Goal: Task Accomplishment & Management: Manage account settings

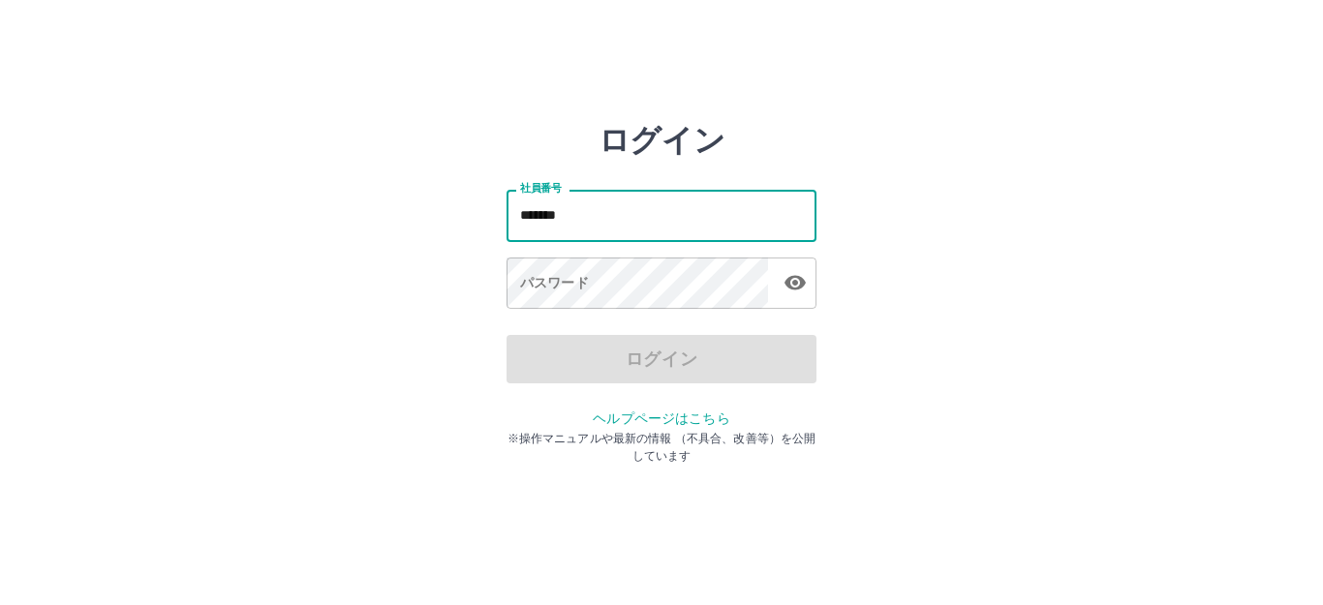
type input "*******"
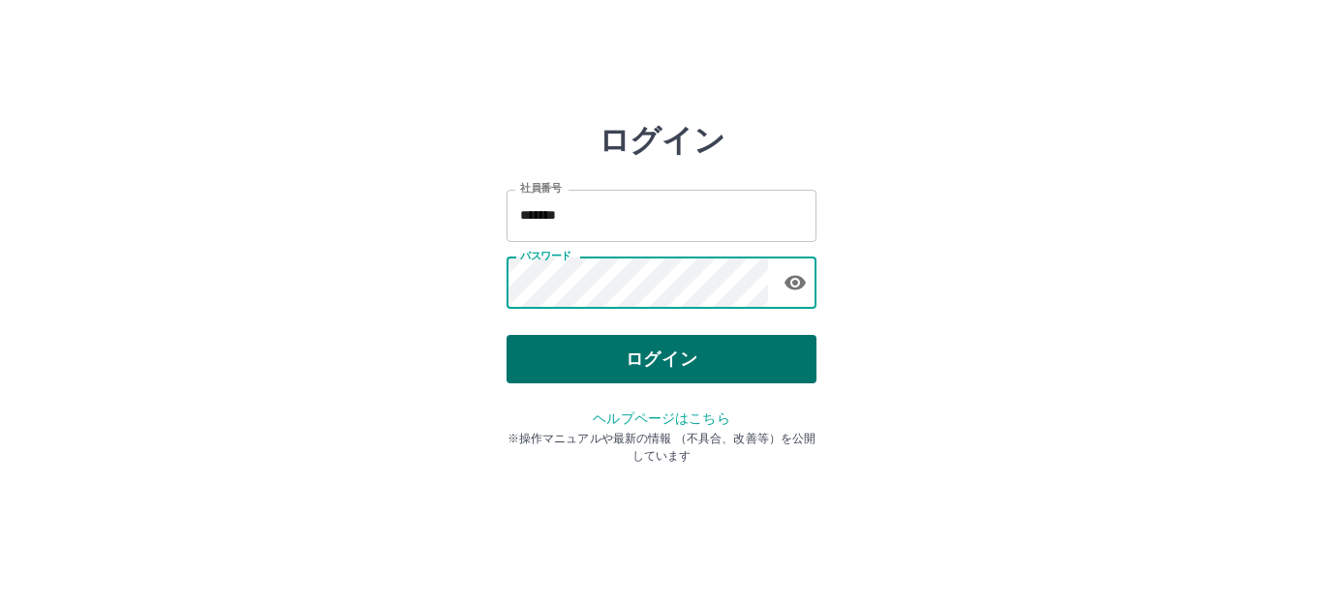
click at [610, 360] on button "ログイン" at bounding box center [662, 359] width 310 height 48
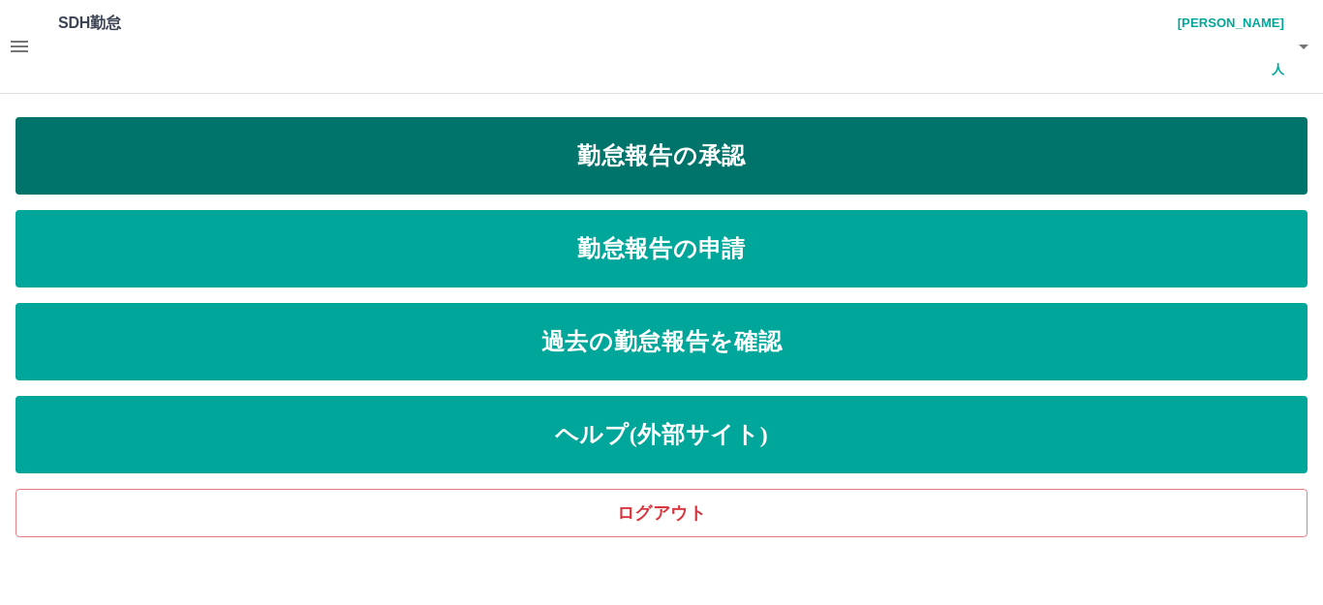
click at [449, 125] on link "勤怠報告の承認" at bounding box center [661, 155] width 1292 height 77
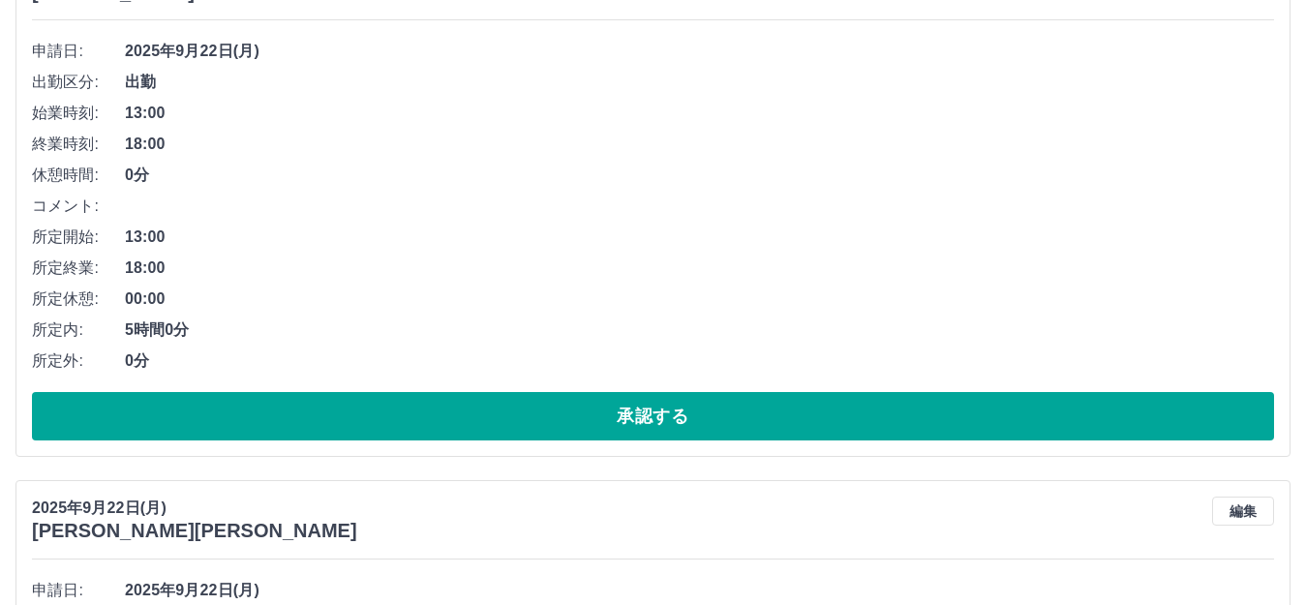
scroll to position [775, 0]
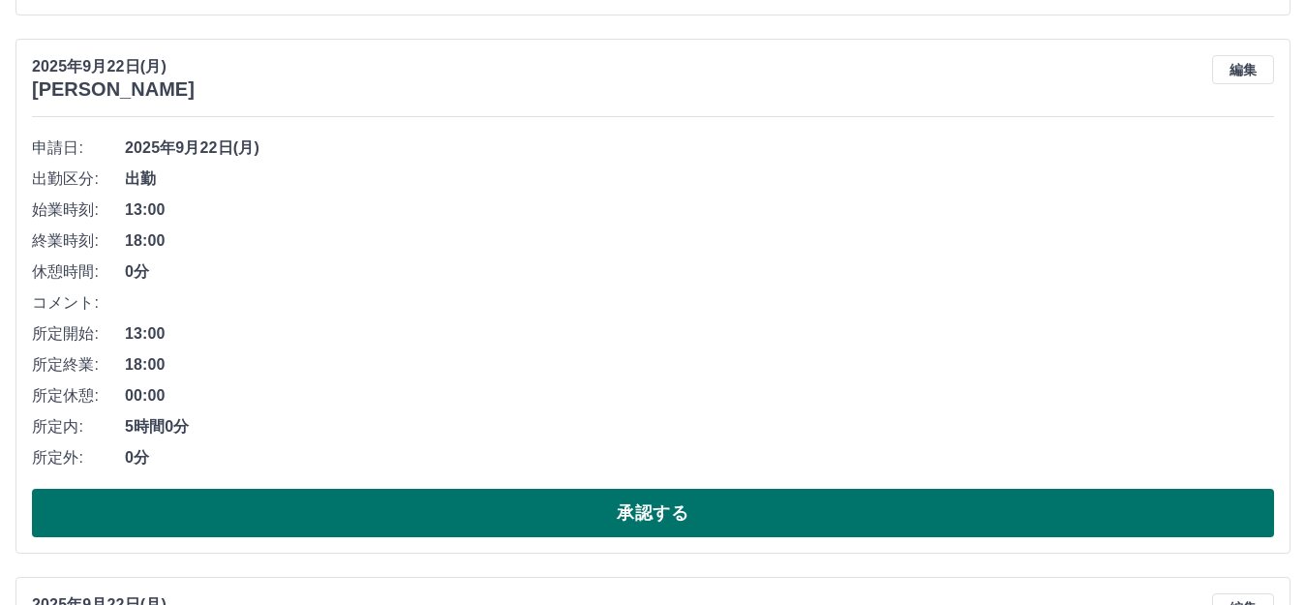
click at [457, 489] on button "承認する" at bounding box center [653, 513] width 1243 height 48
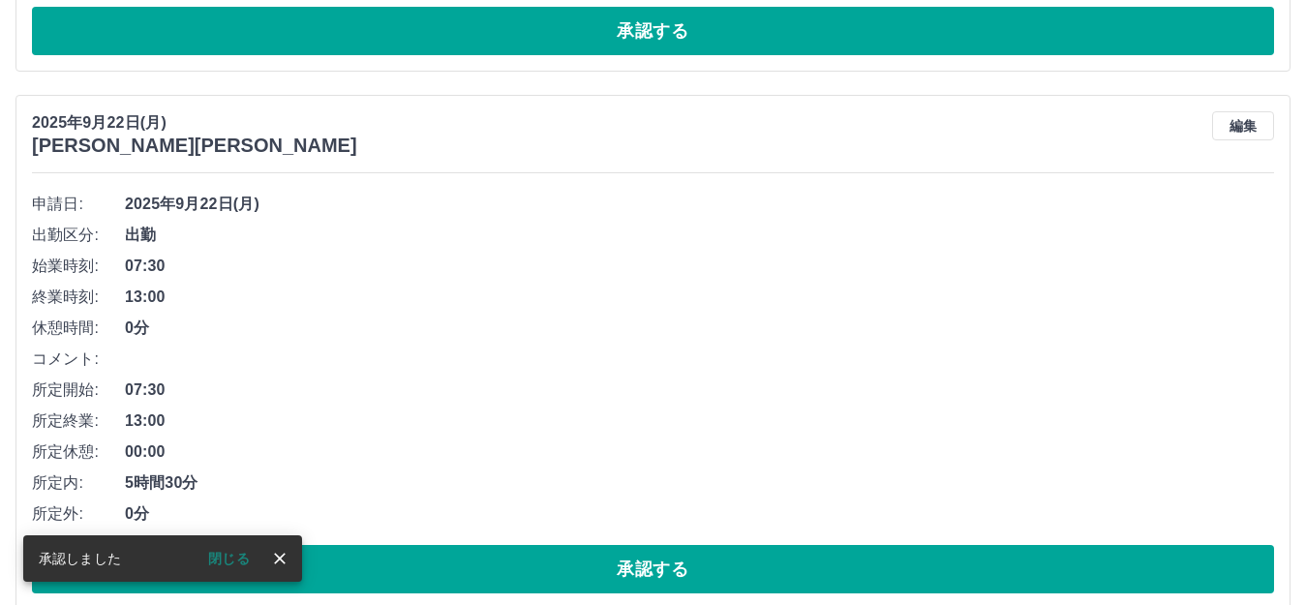
scroll to position [721, 0]
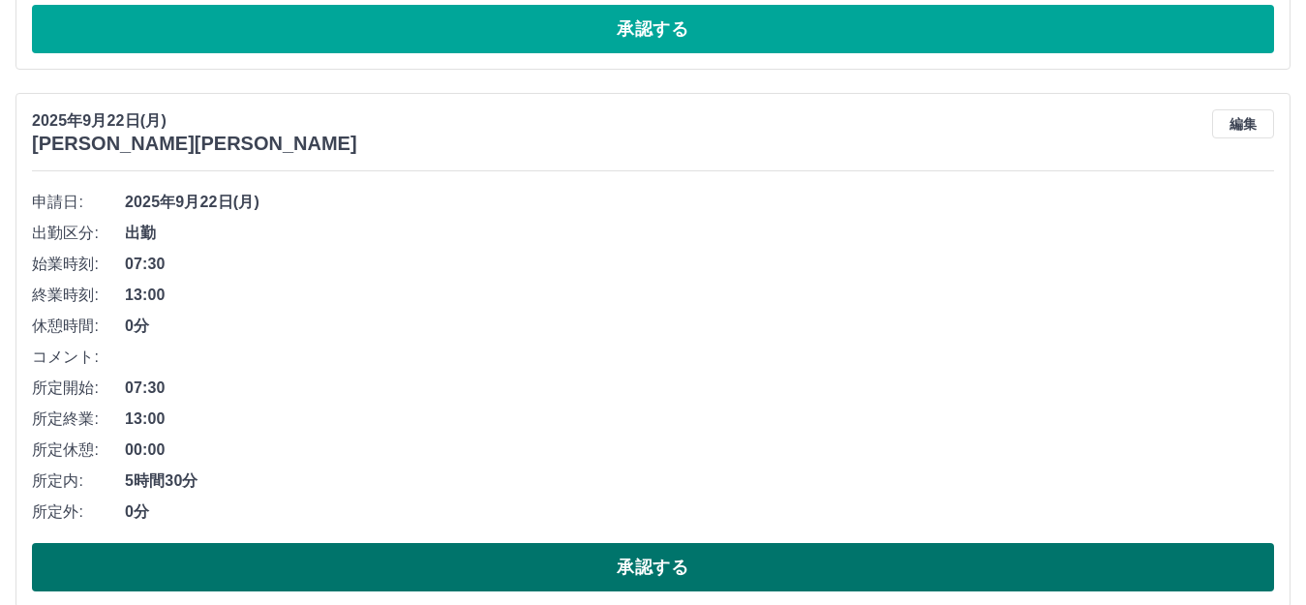
click at [556, 543] on button "承認する" at bounding box center [653, 567] width 1243 height 48
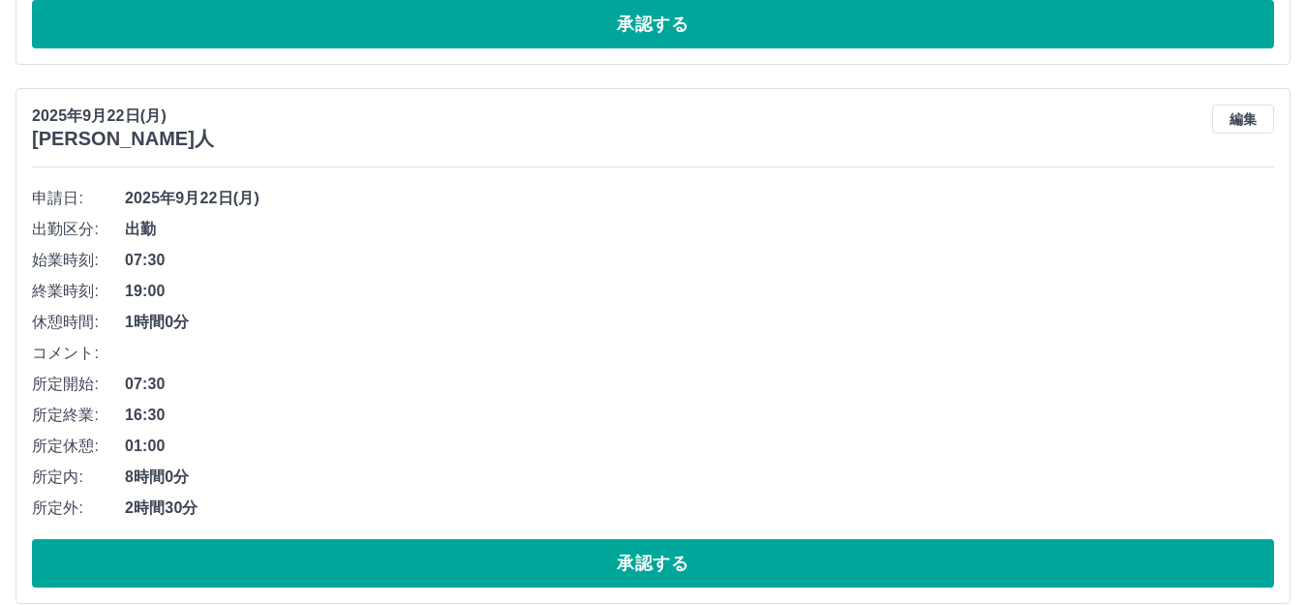
scroll to position [1205, 0]
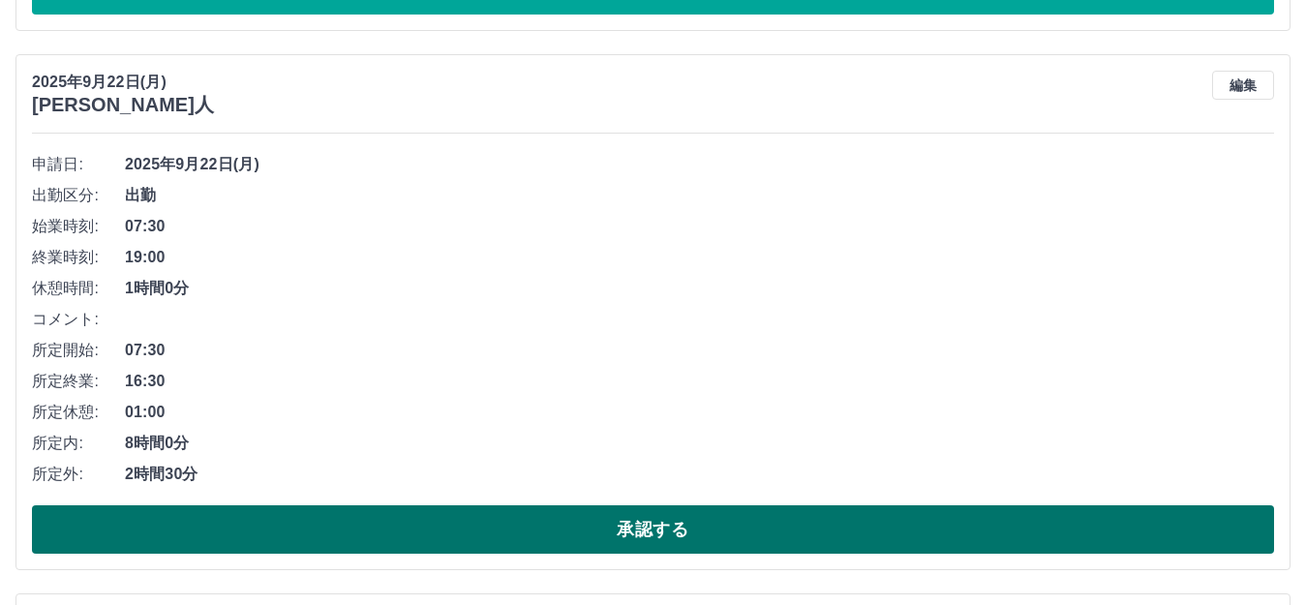
click at [658, 506] on button "承認する" at bounding box center [653, 530] width 1243 height 48
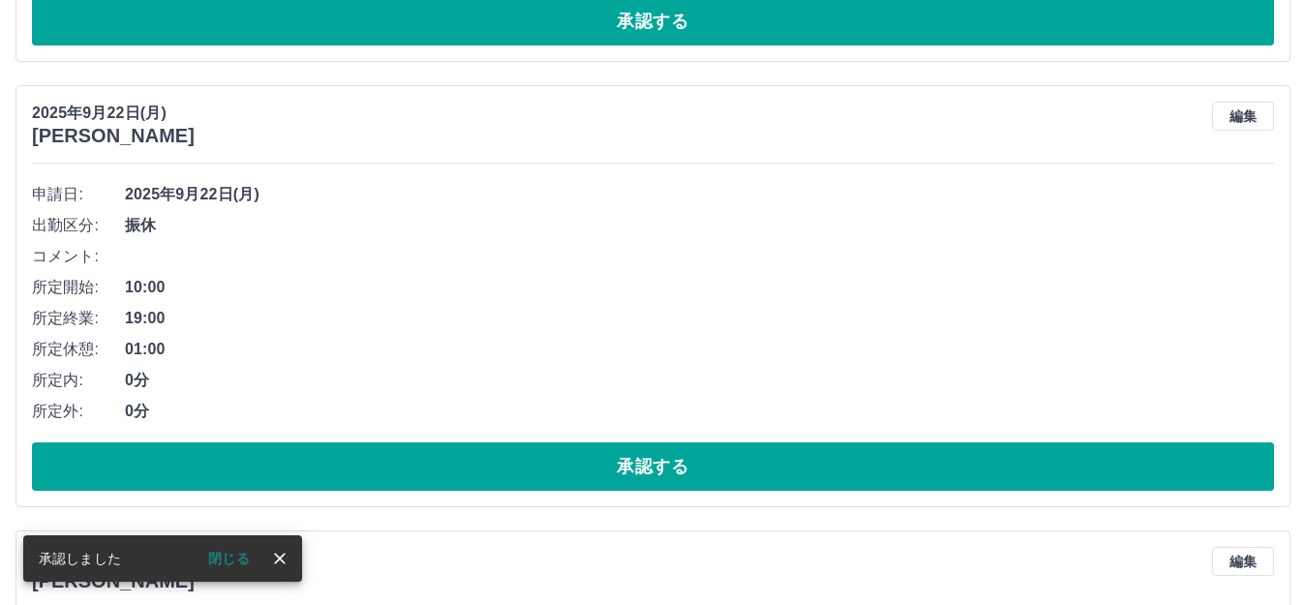
scroll to position [762, 0]
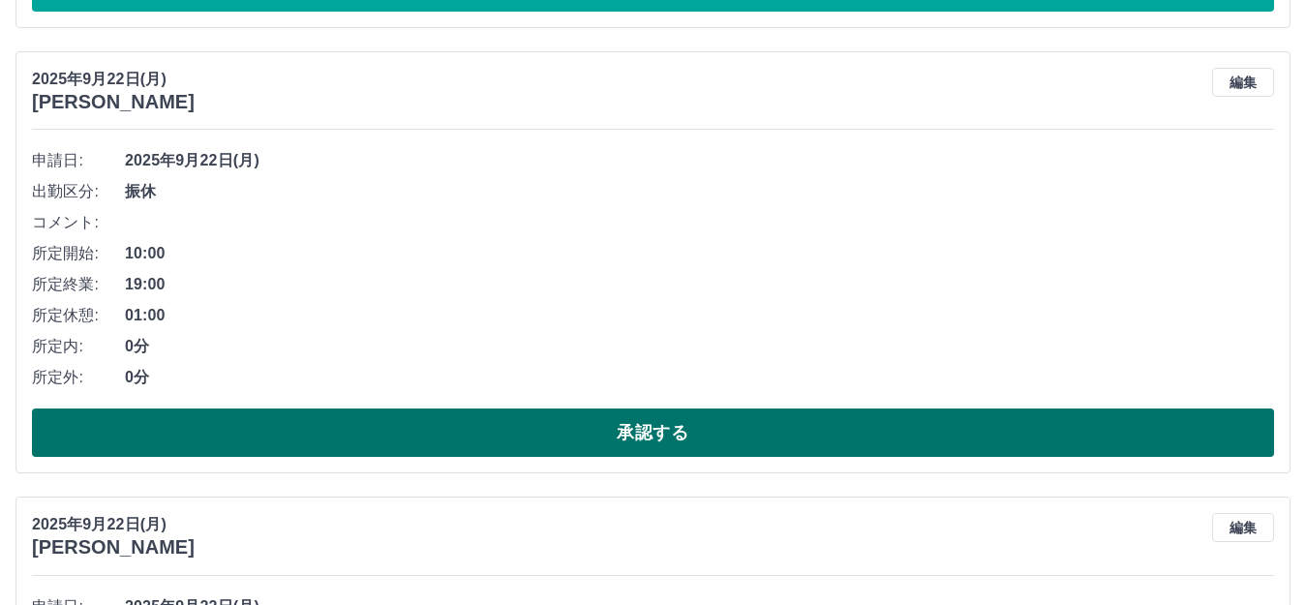
click at [630, 409] on button "承認する" at bounding box center [653, 433] width 1243 height 48
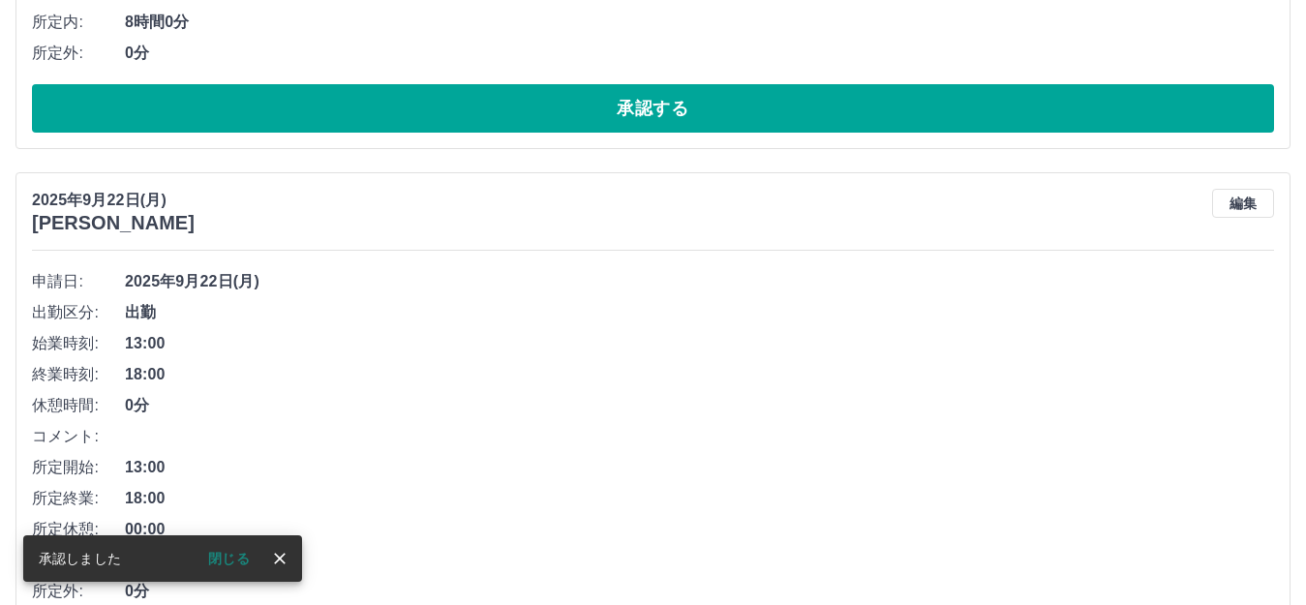
scroll to position [704, 0]
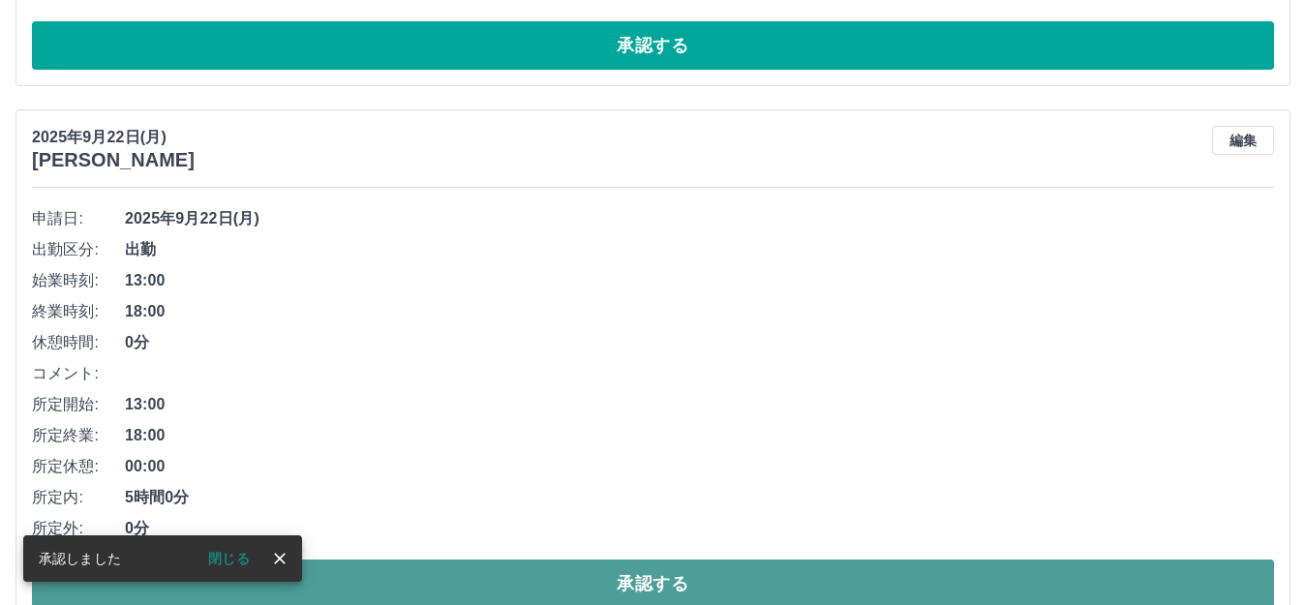
click at [567, 560] on button "承認する" at bounding box center [653, 584] width 1243 height 48
click at [631, 560] on button "承認する" at bounding box center [653, 584] width 1243 height 48
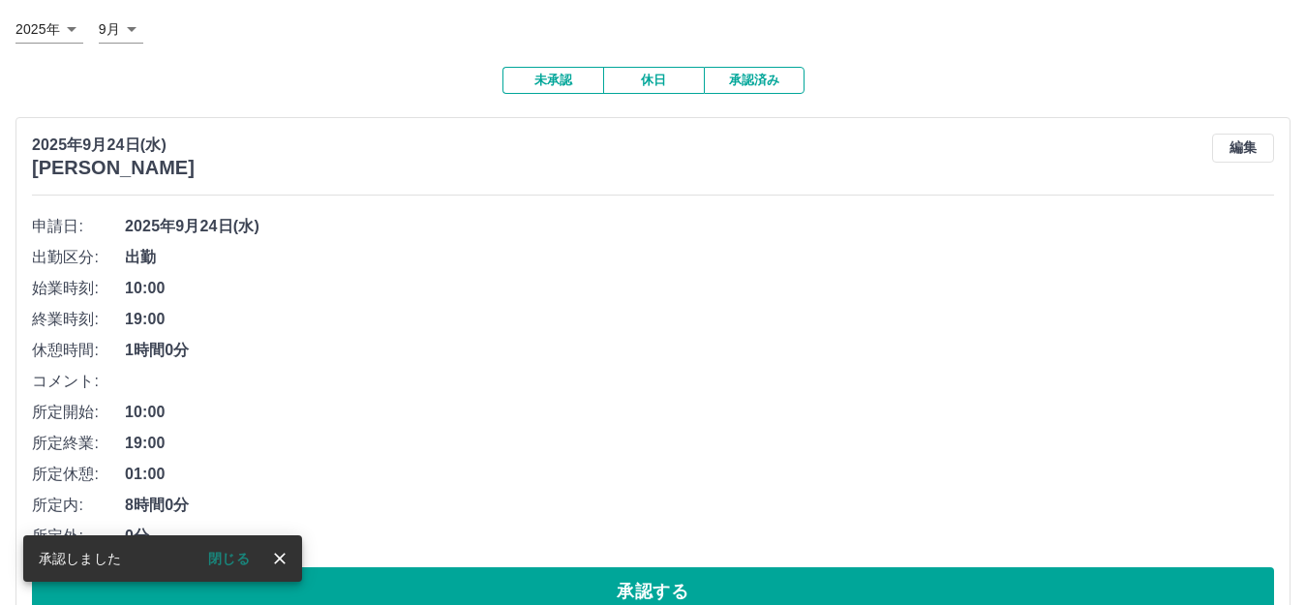
scroll to position [0, 0]
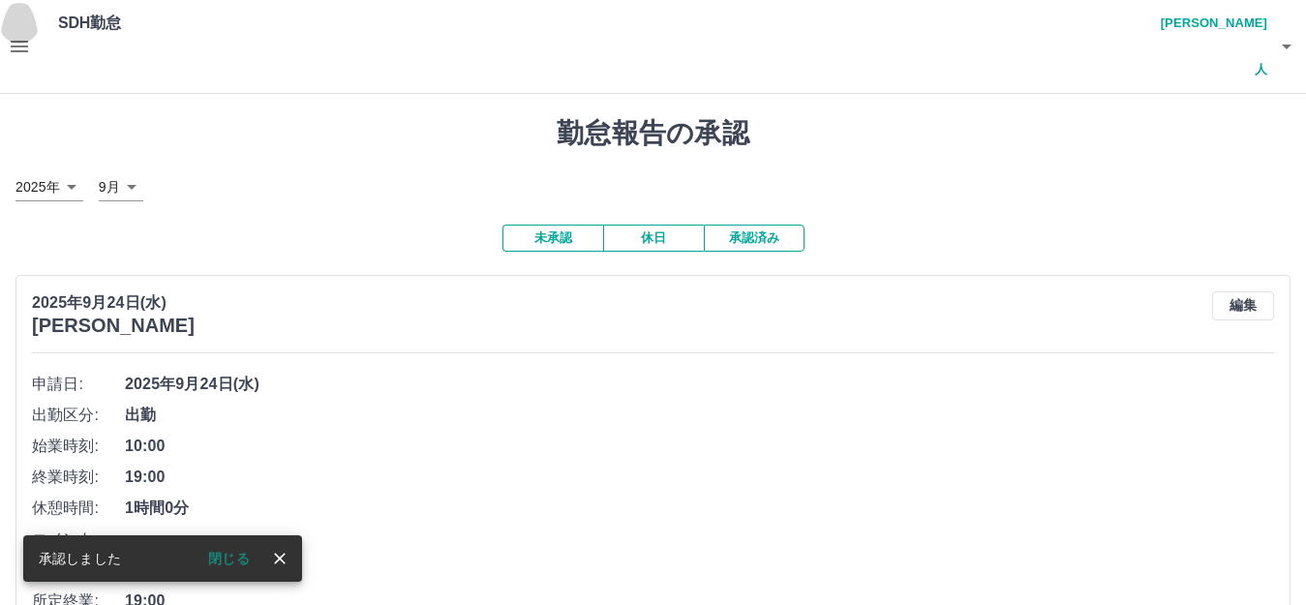
click at [25, 41] on icon "button" at bounding box center [19, 47] width 17 height 12
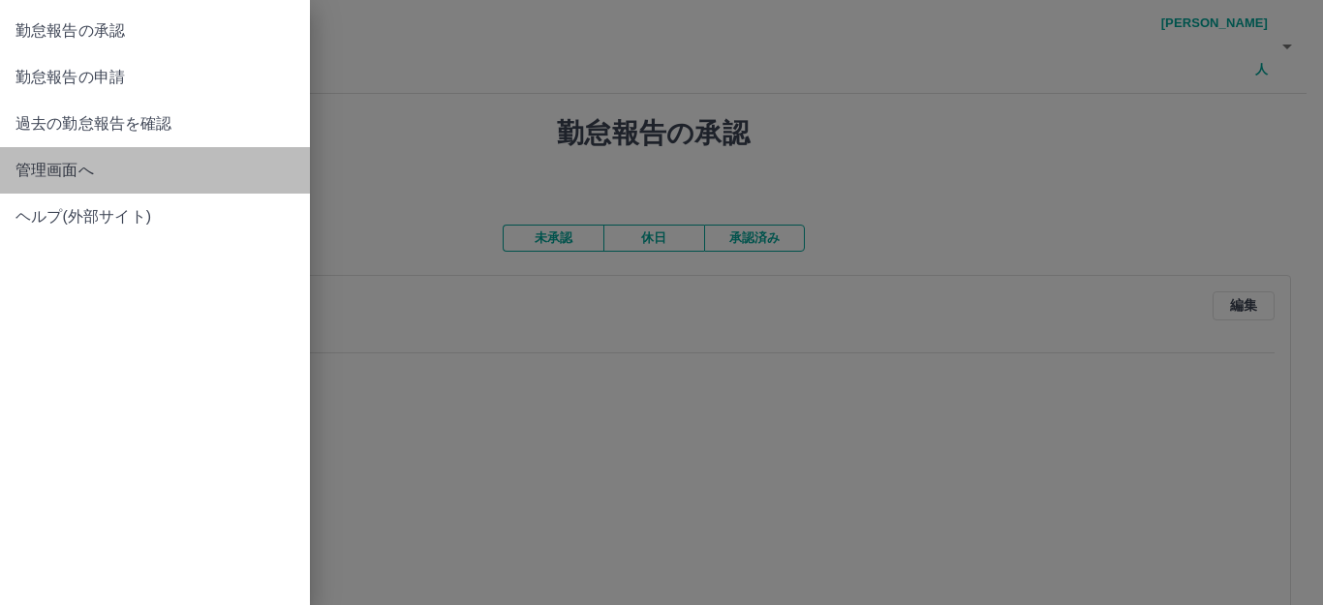
click at [72, 166] on span "管理画面へ" at bounding box center [154, 170] width 279 height 23
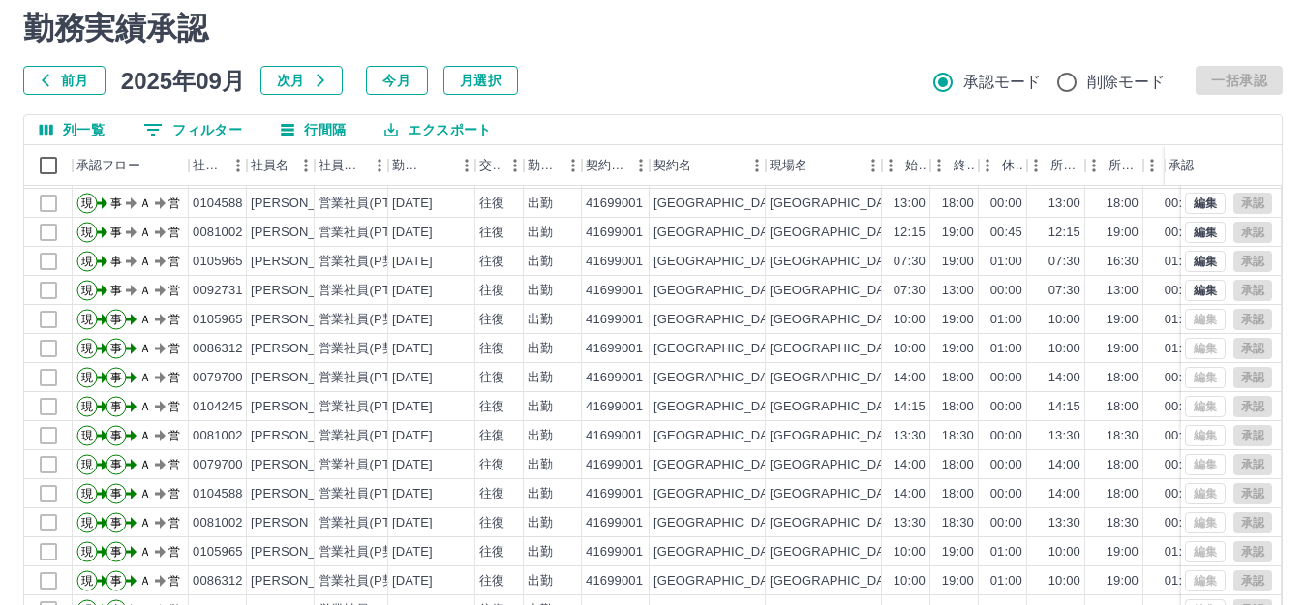
scroll to position [213, 0]
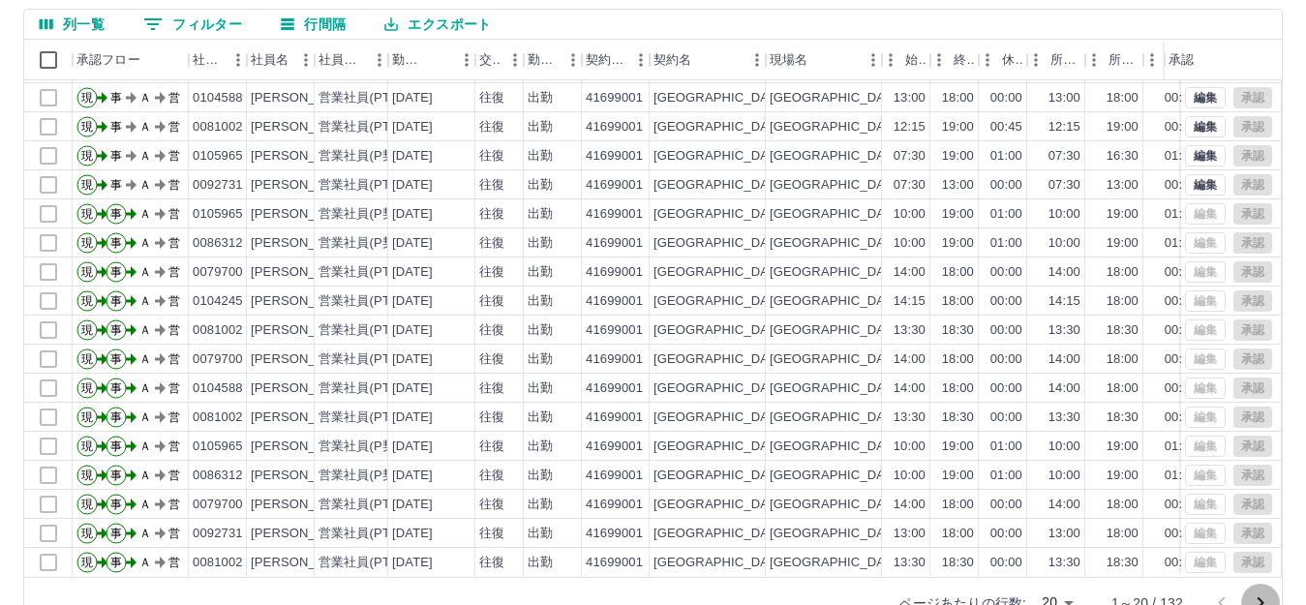
click at [1254, 592] on icon "次のページへ" at bounding box center [1260, 603] width 23 height 23
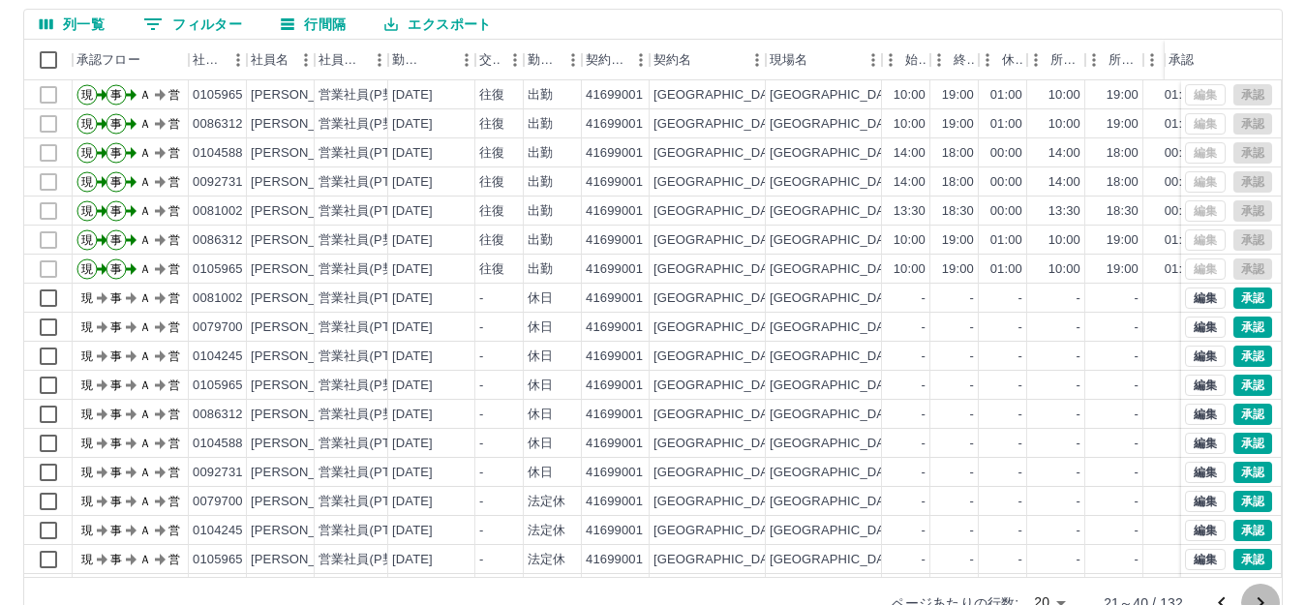
click at [1255, 592] on icon "次のページへ" at bounding box center [1260, 603] width 23 height 23
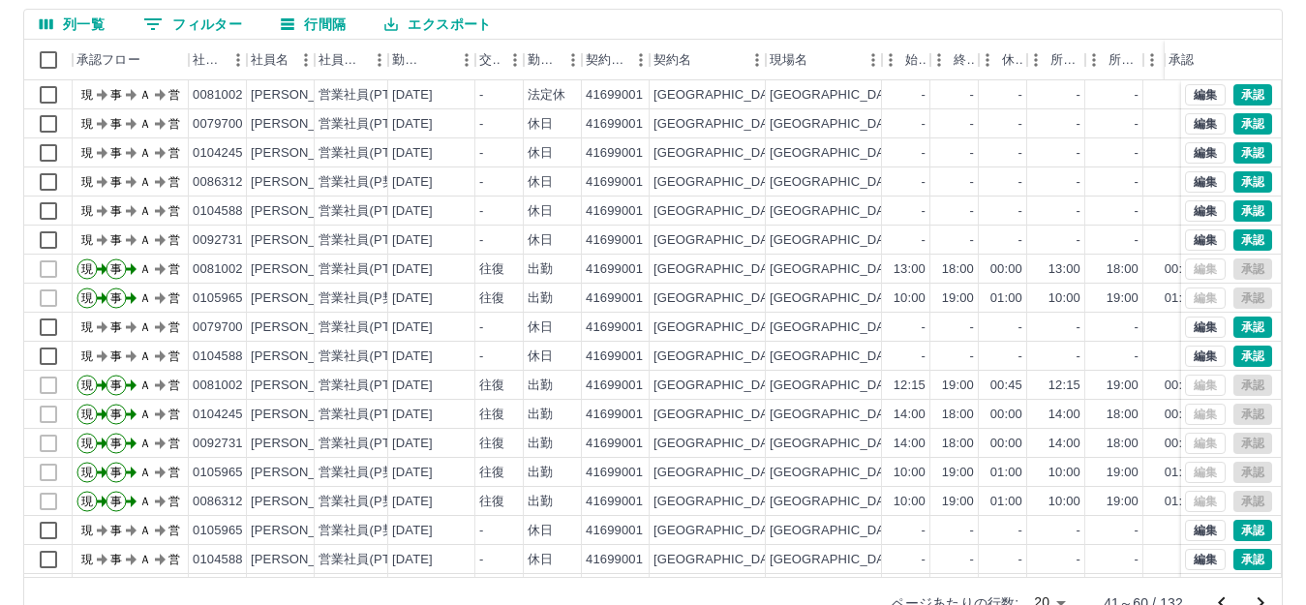
scroll to position [101, 0]
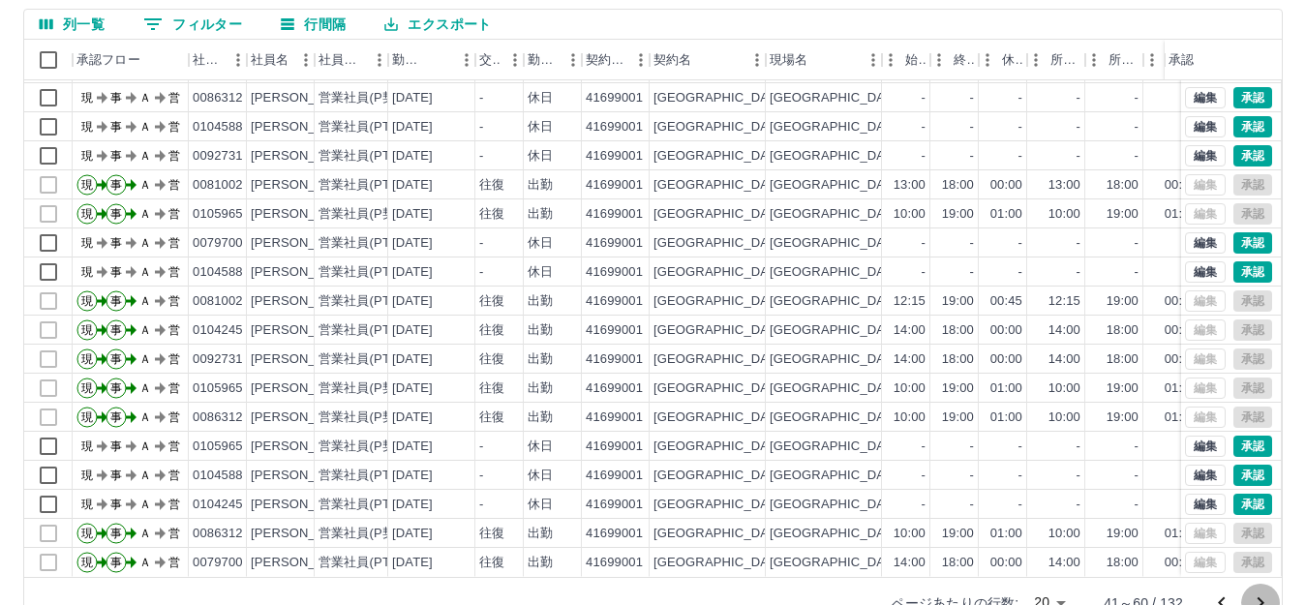
click at [1255, 592] on icon "次のページへ" at bounding box center [1260, 603] width 23 height 23
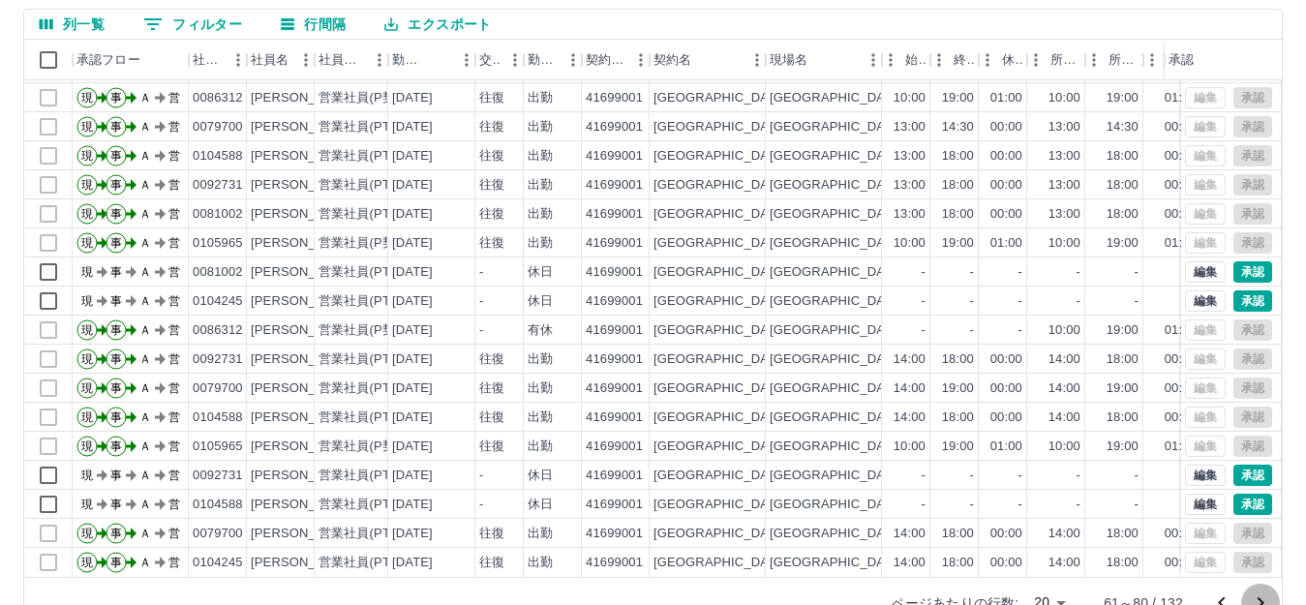
click at [1269, 592] on icon "次のページへ" at bounding box center [1260, 603] width 23 height 23
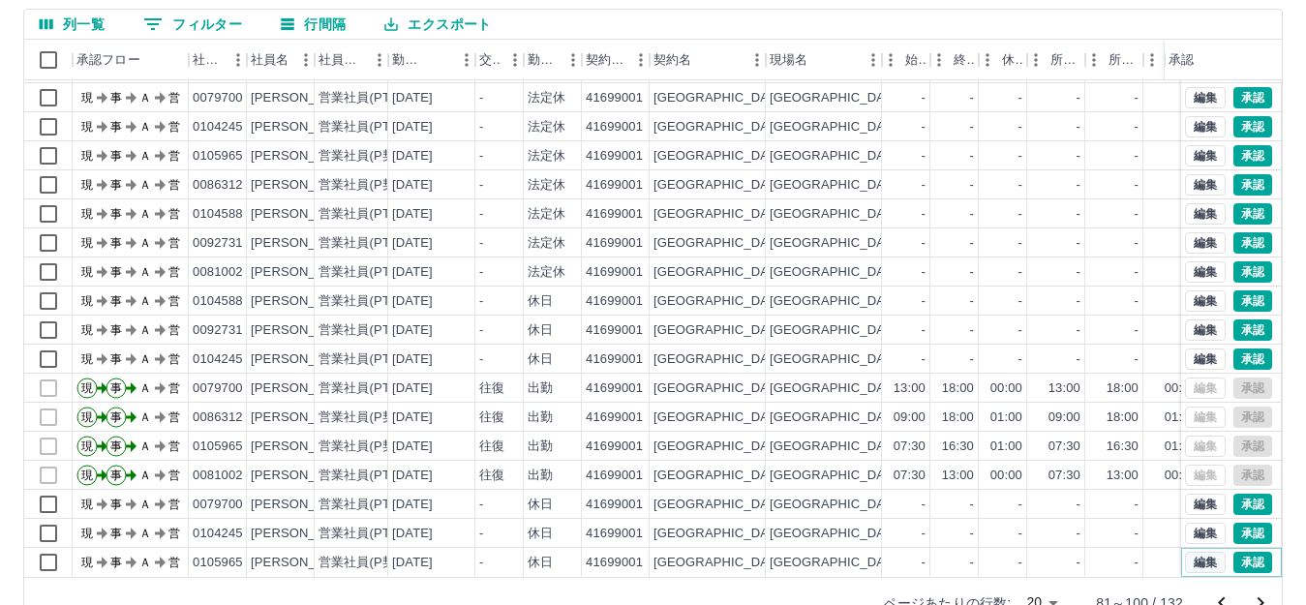
click at [1187, 552] on button "編集" at bounding box center [1205, 562] width 41 height 21
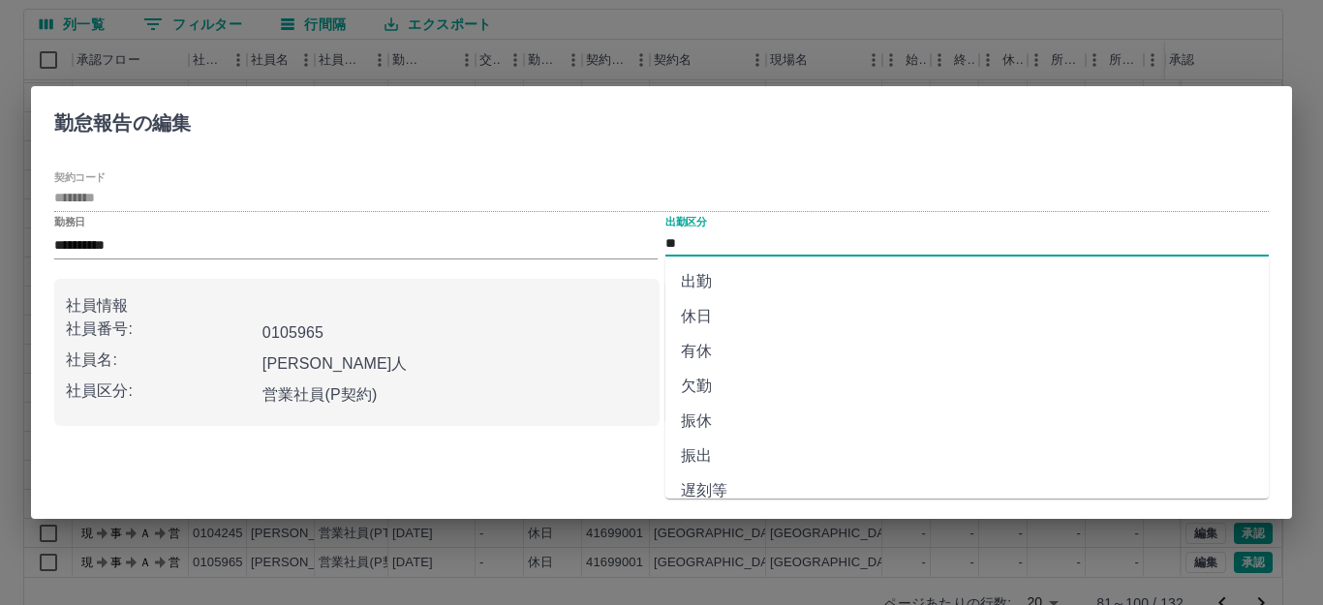
click at [755, 244] on input "**" at bounding box center [966, 243] width 603 height 24
click at [725, 418] on li "振休" at bounding box center [966, 421] width 603 height 35
type input "**"
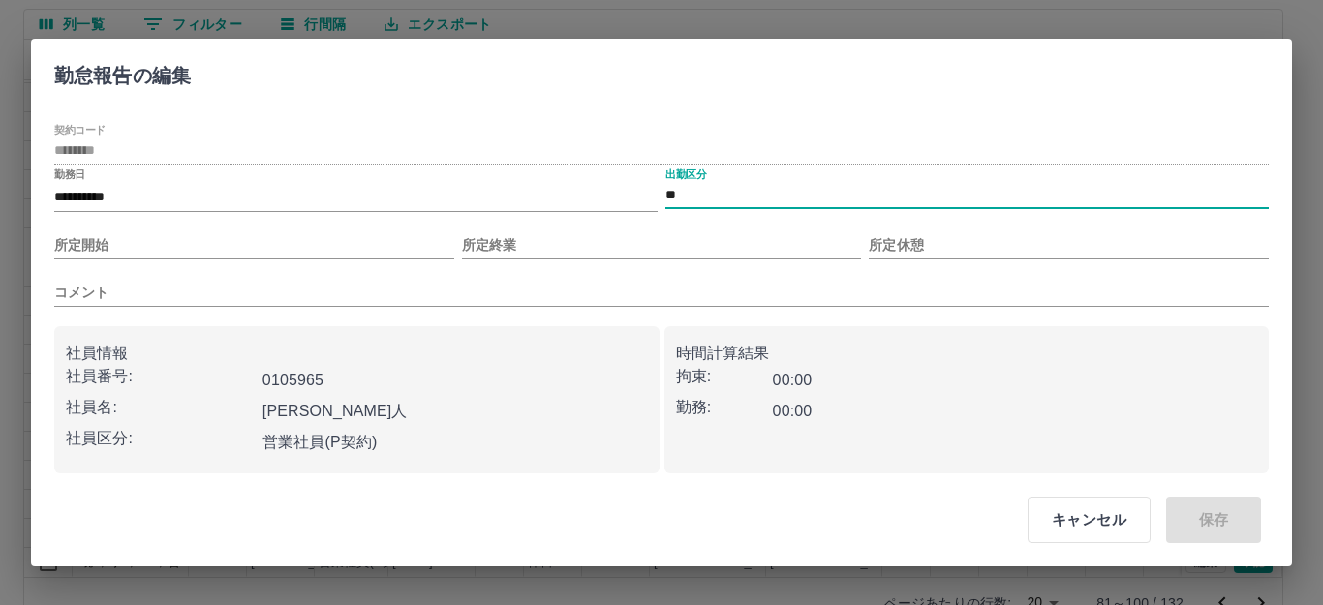
click at [204, 215] on div "**********" at bounding box center [661, 299] width 1214 height 351
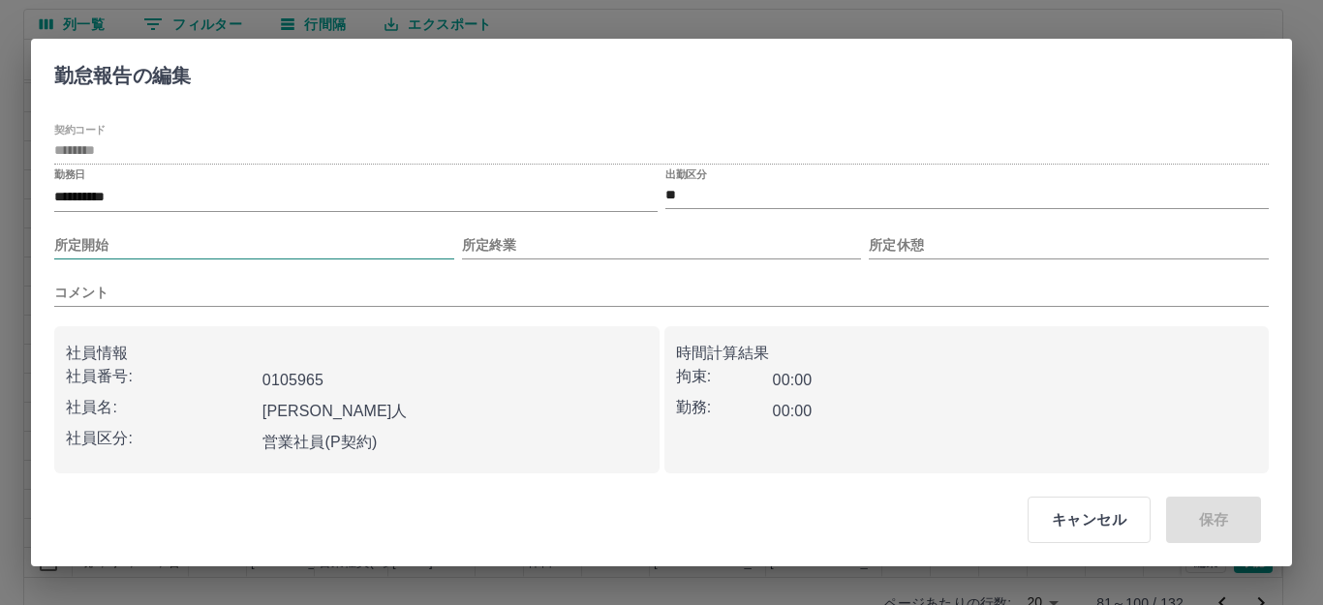
click at [199, 232] on input "所定開始" at bounding box center [254, 245] width 400 height 28
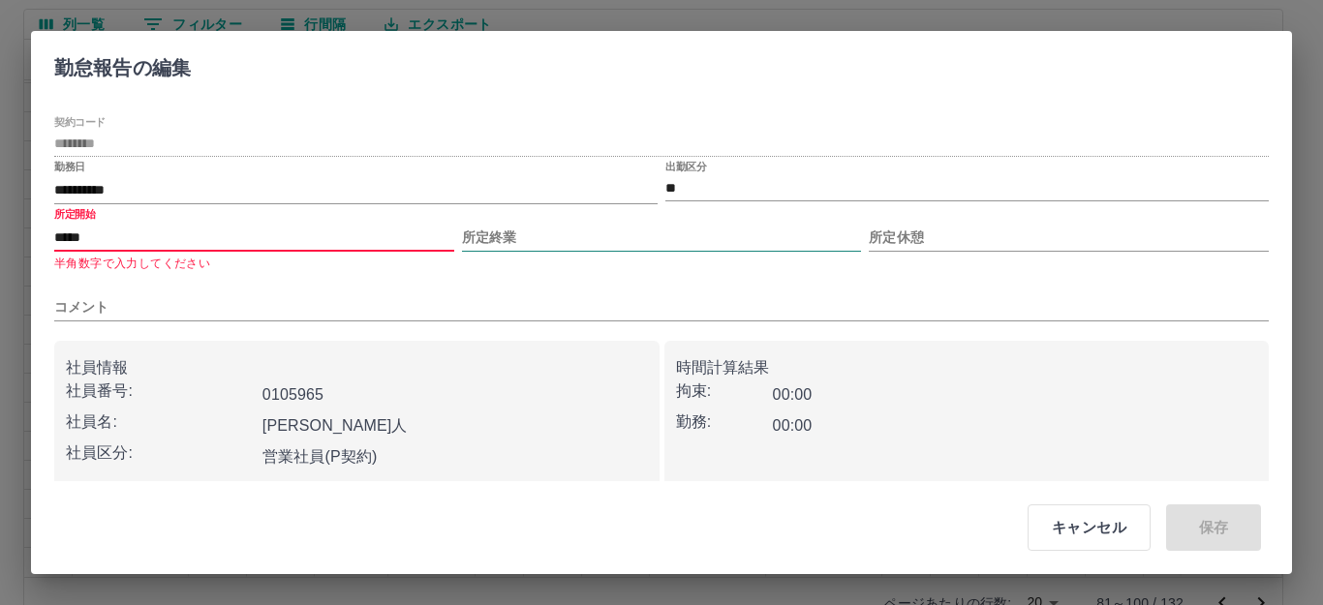
type input "*****"
click at [534, 252] on input "所定終業" at bounding box center [662, 238] width 400 height 28
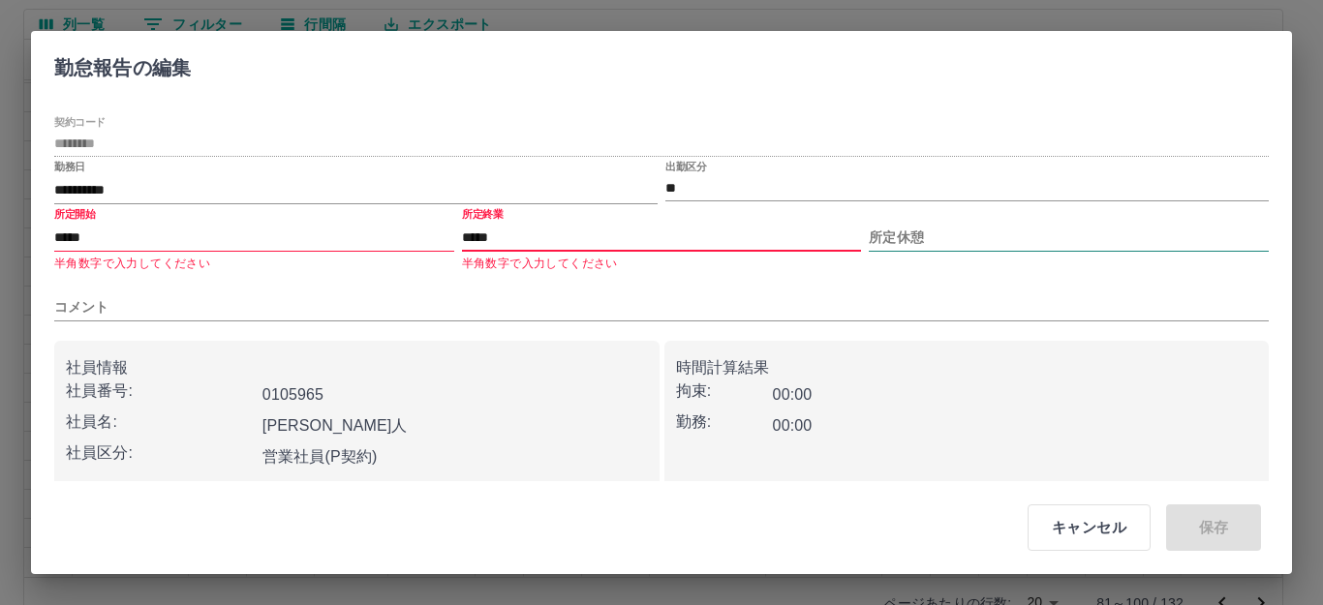
type input "*****"
click at [885, 231] on input "所定休憩" at bounding box center [1069, 238] width 400 height 28
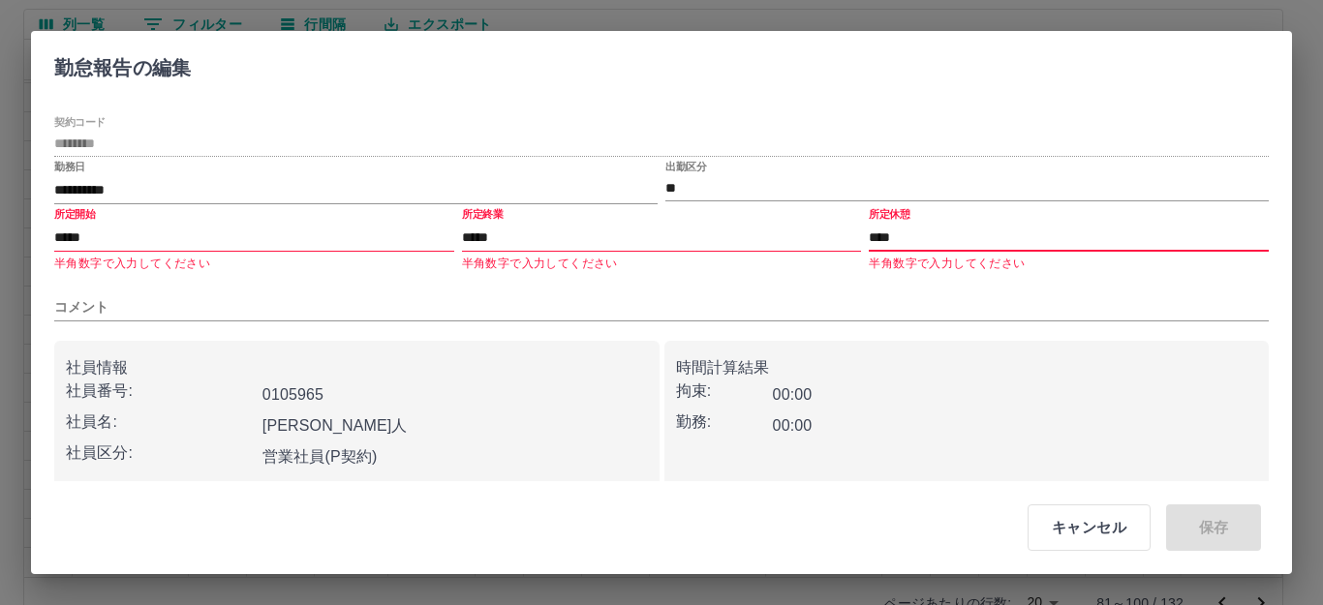
type input "****"
click at [507, 360] on p "社員情報" at bounding box center [357, 367] width 582 height 23
click at [554, 307] on input "コメント" at bounding box center [661, 307] width 1214 height 28
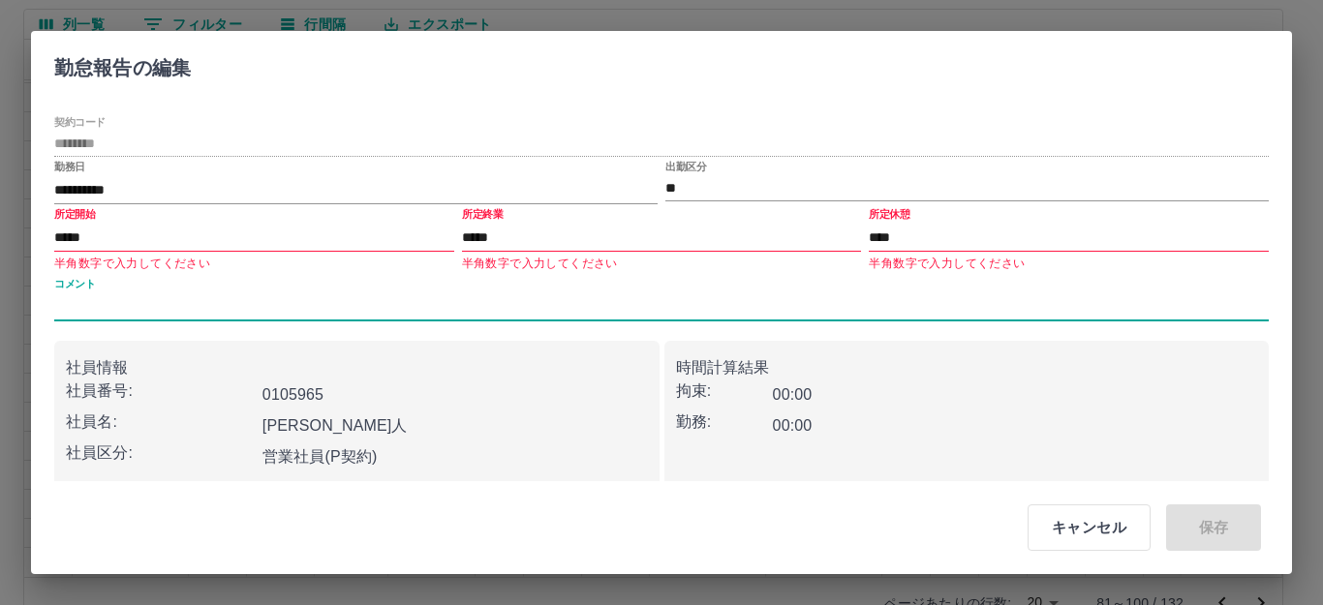
click at [1204, 517] on div "キャンセル 保存" at bounding box center [1136, 527] width 295 height 77
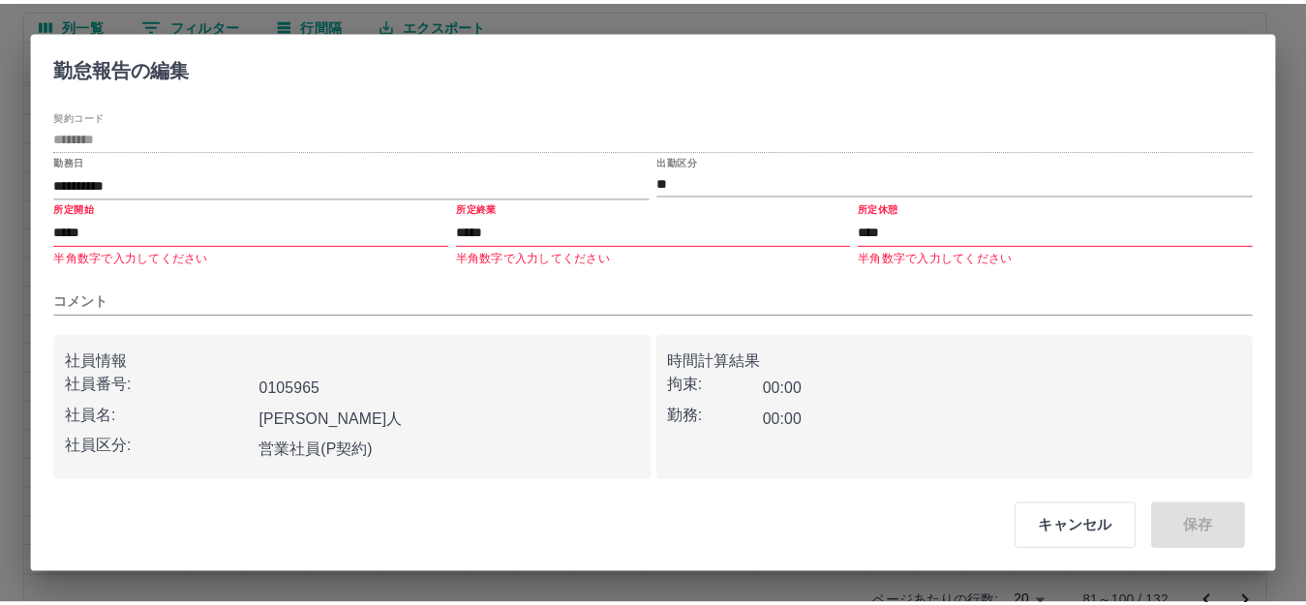
scroll to position [7, 0]
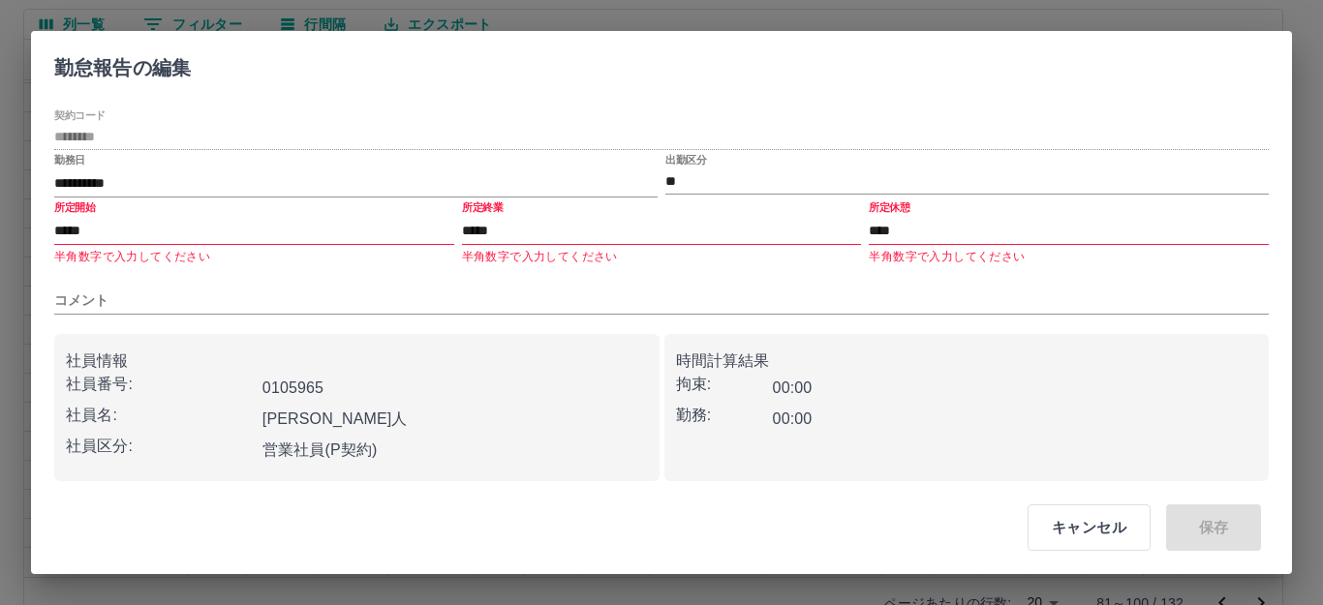
click at [691, 162] on label "出勤区分" at bounding box center [685, 160] width 41 height 15
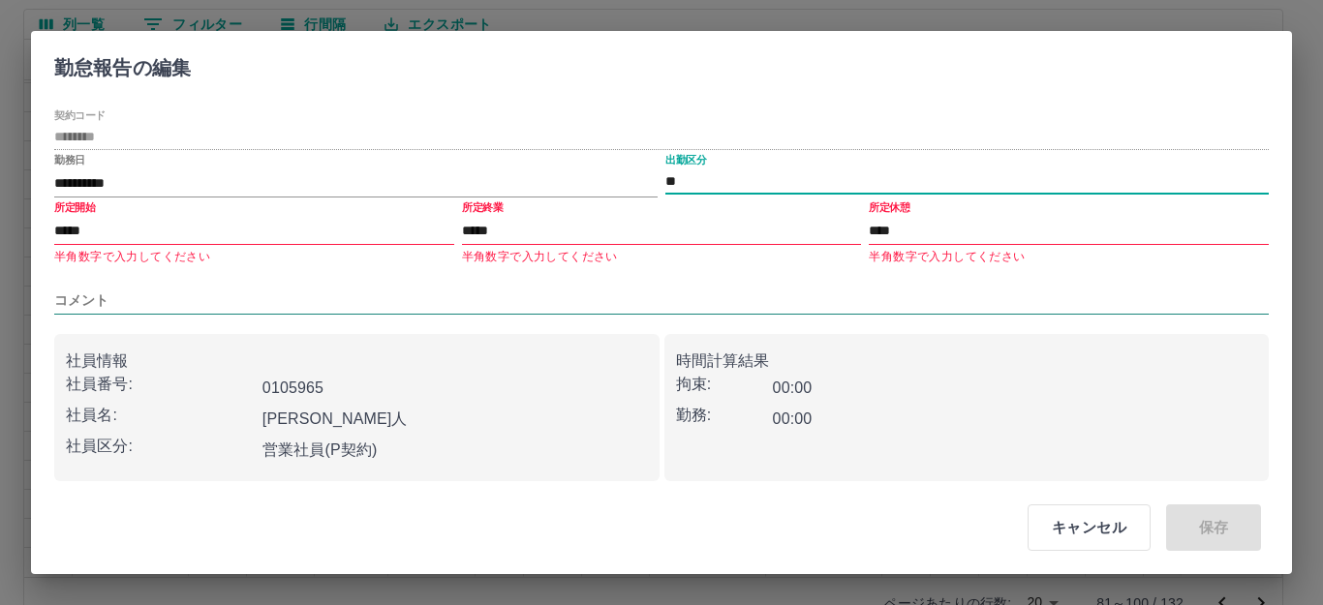
click at [670, 305] on input "コメント" at bounding box center [661, 301] width 1214 height 28
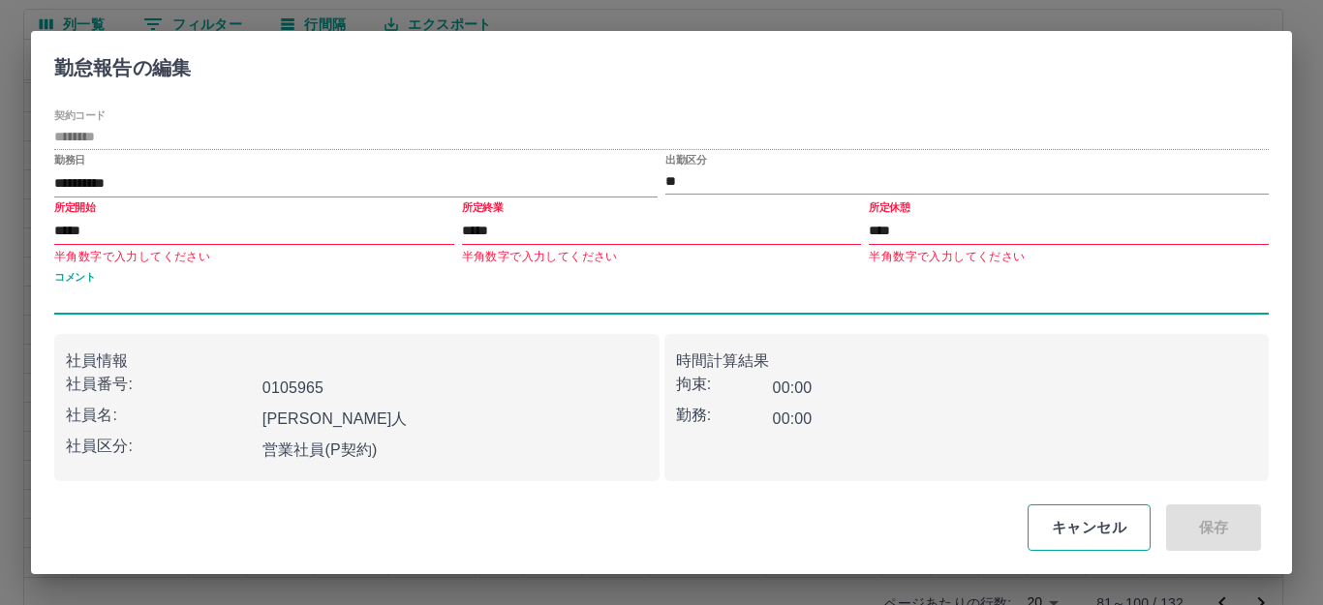
click at [1080, 514] on button "キャンセル" at bounding box center [1089, 528] width 123 height 46
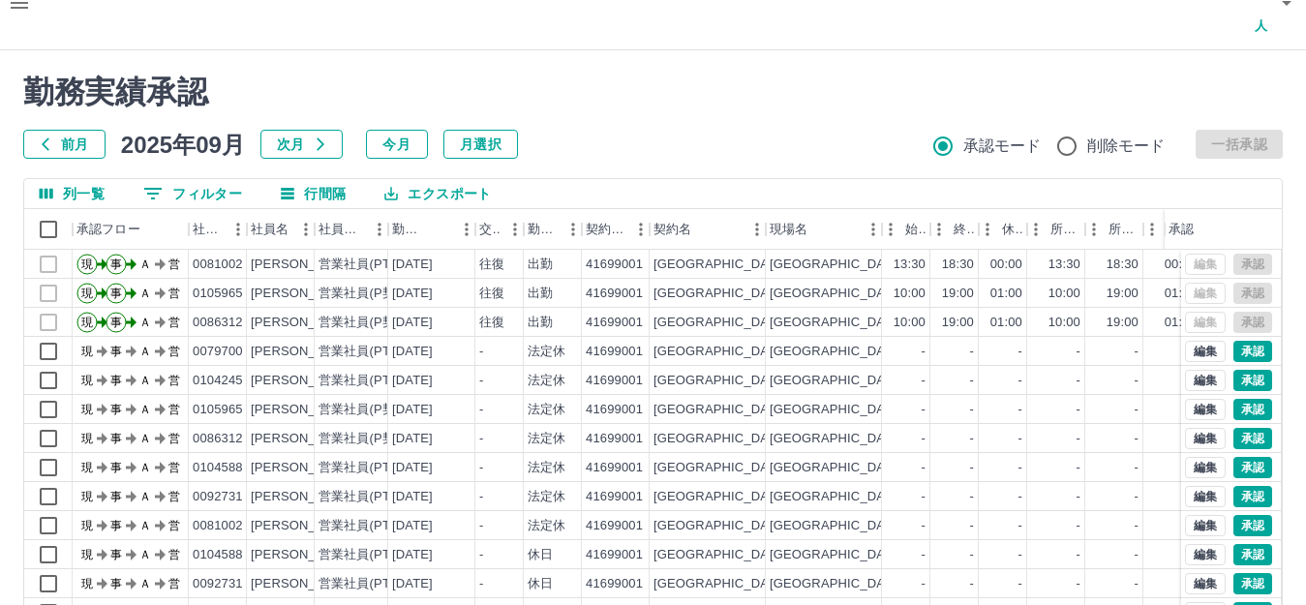
scroll to position [0, 0]
